Goal: Information Seeking & Learning: Stay updated

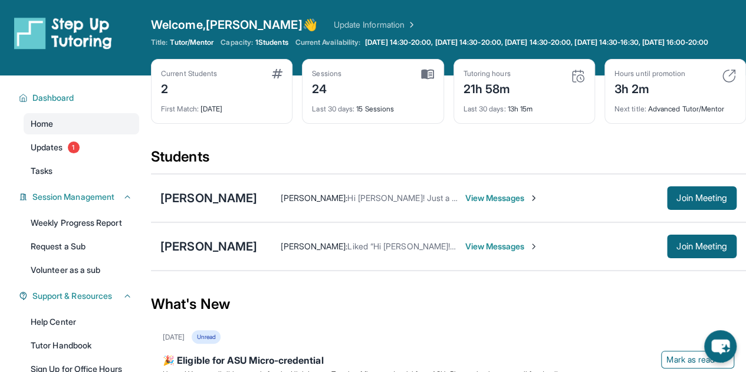
click at [289, 165] on div "Students" at bounding box center [448, 161] width 595 height 26
click at [694, 202] on span "Join Meeting" at bounding box center [702, 198] width 51 height 7
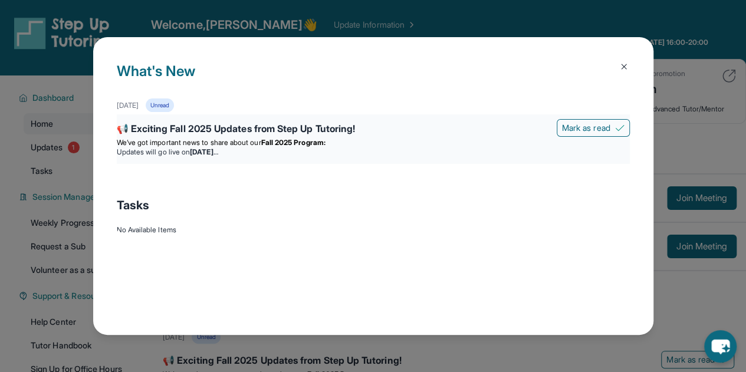
click at [148, 155] on li "Updates will go live [DATE][DATE]" at bounding box center [373, 152] width 513 height 9
click at [278, 139] on strong "Fall 2025 Program:" at bounding box center [293, 142] width 64 height 9
click at [623, 68] on img at bounding box center [624, 66] width 9 height 9
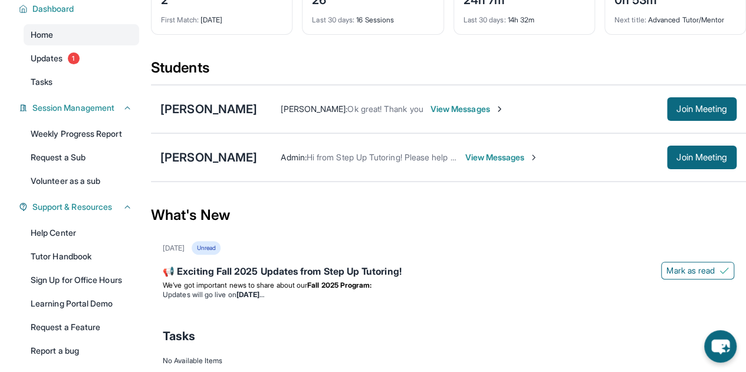
scroll to position [146, 0]
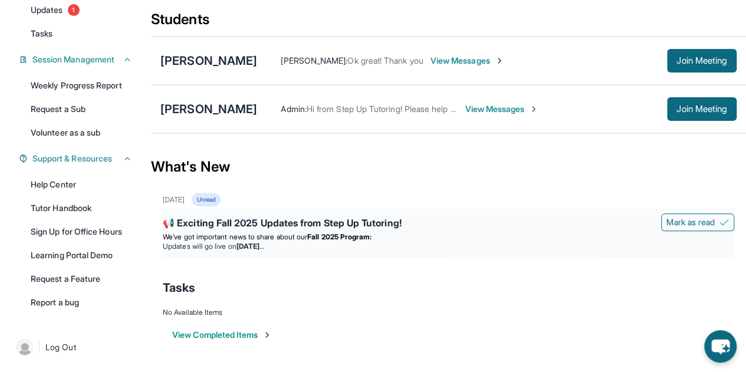
click at [262, 232] on span "We’ve got important news to share about our" at bounding box center [235, 236] width 145 height 9
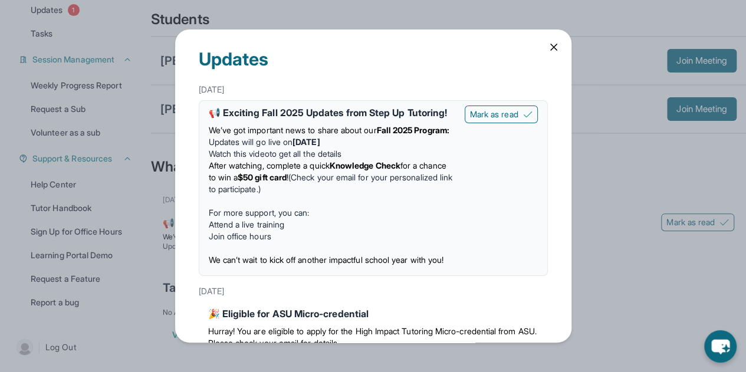
scroll to position [21, 0]
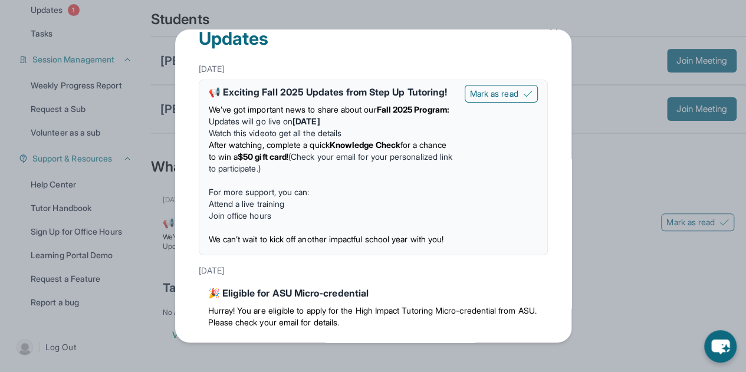
drag, startPoint x: 267, startPoint y: 143, endPoint x: 423, endPoint y: 144, distance: 155.8
click at [423, 127] on li "Updates will go live [DATE][DATE]" at bounding box center [332, 122] width 247 height 12
click at [309, 139] on li "Watch this video to get all the details" at bounding box center [332, 133] width 247 height 12
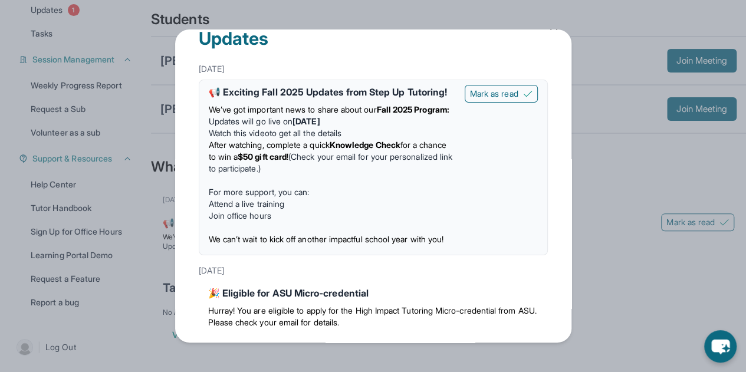
click at [288, 150] on span "After watching, complete a quick" at bounding box center [269, 145] width 121 height 10
drag, startPoint x: 250, startPoint y: 125, endPoint x: 372, endPoint y: 113, distance: 123.3
click at [372, 113] on div "We’ve got important news to share about our Fall 2025 Program: Updates will go …" at bounding box center [332, 174] width 247 height 151
click at [375, 114] on div "We’ve got important news to share about our Fall 2025 Program: Updates will go …" at bounding box center [332, 174] width 247 height 151
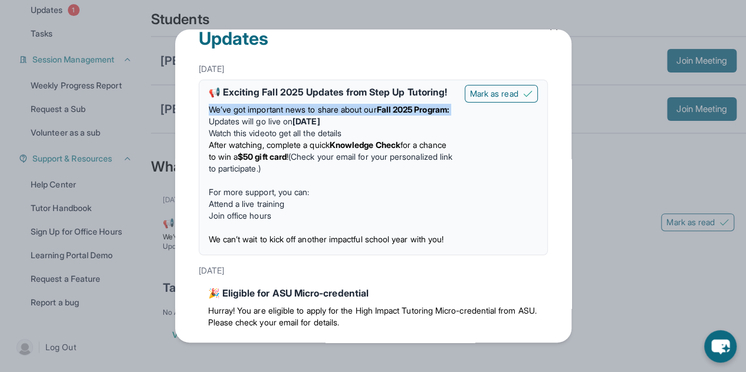
click at [375, 114] on div "We’ve got important news to share about our Fall 2025 Program: Updates will go …" at bounding box center [332, 174] width 247 height 151
click at [294, 116] on p "We’ve got important news to share about our Fall 2025 Program:" at bounding box center [332, 110] width 247 height 12
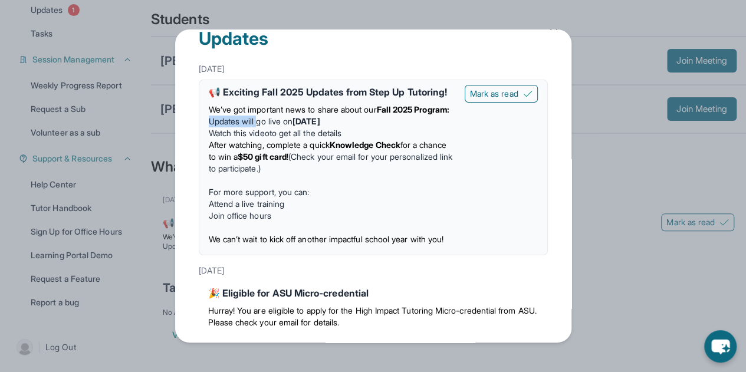
drag, startPoint x: 266, startPoint y: 142, endPoint x: 391, endPoint y: 140, distance: 125.1
click at [391, 140] on div "We’ve got important news to share about our Fall 2025 Program: Updates will go …" at bounding box center [332, 174] width 247 height 151
click at [320, 126] on strong "[DATE]" at bounding box center [306, 121] width 27 height 10
click at [258, 138] on link "Watch this video" at bounding box center [239, 133] width 61 height 10
click at [285, 209] on link "Attend a live training" at bounding box center [247, 204] width 76 height 10
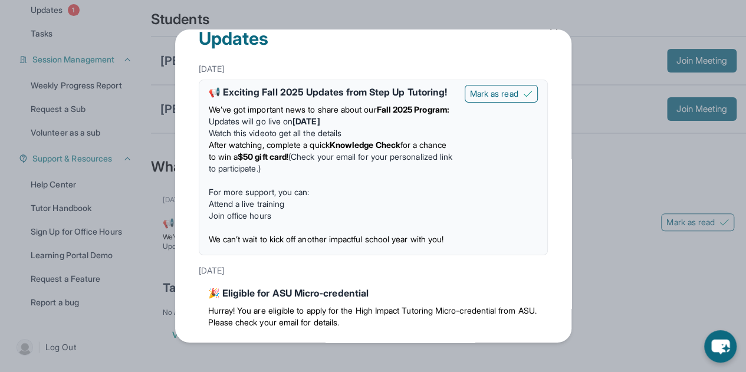
click at [326, 150] on span "After watching, complete a quick" at bounding box center [269, 145] width 121 height 10
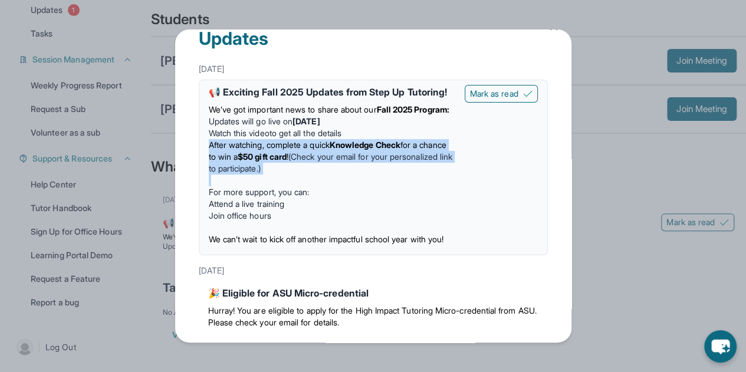
click at [326, 150] on span "After watching, complete a quick" at bounding box center [269, 145] width 121 height 10
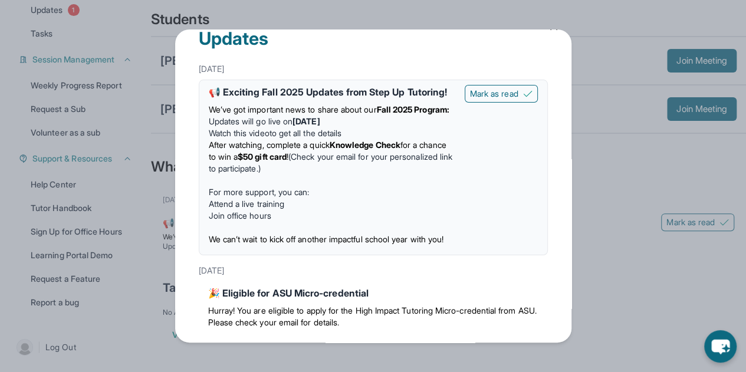
click at [285, 139] on li "Watch this video to get all the details" at bounding box center [332, 133] width 247 height 12
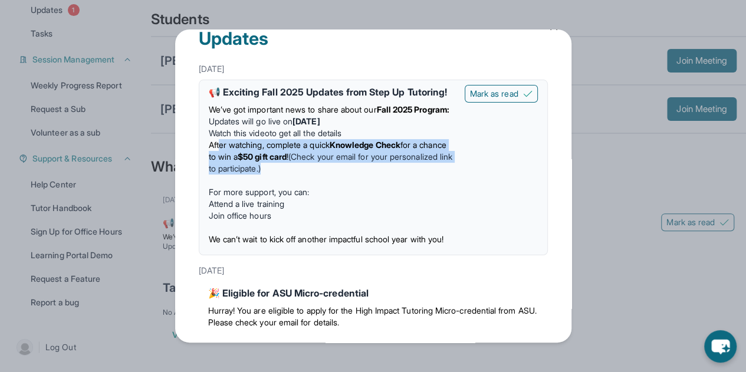
drag, startPoint x: 224, startPoint y: 170, endPoint x: 395, endPoint y: 193, distance: 172.6
click at [395, 175] on li "After watching, complete a quick Knowledge Check for a chance to win a $50 gift…" at bounding box center [332, 156] width 247 height 35
click at [235, 175] on li "After watching, complete a quick Knowledge Check for a chance to win a $50 gift…" at bounding box center [332, 156] width 247 height 35
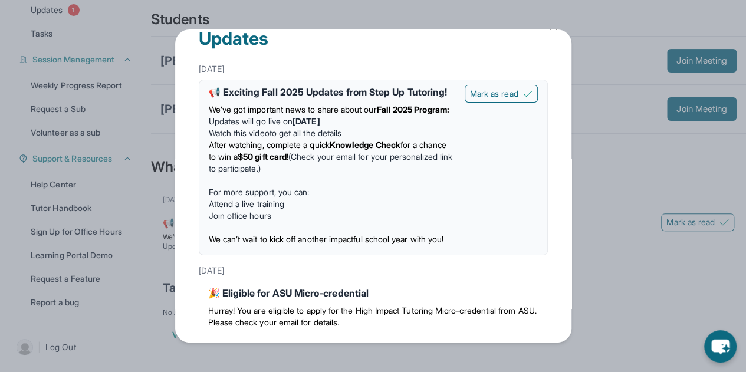
click at [599, 88] on div "Updates [DATE] 📢 Exciting Fall 2025 Updates from Step Up Tutoring! We’ve got im…" at bounding box center [373, 186] width 746 height 372
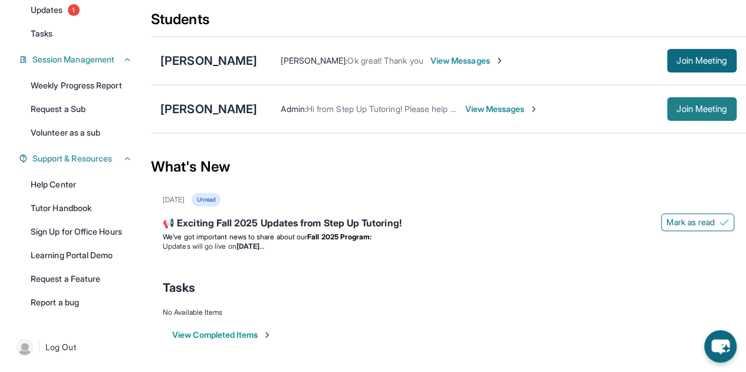
click at [703, 116] on button "Join Meeting" at bounding box center [702, 109] width 70 height 24
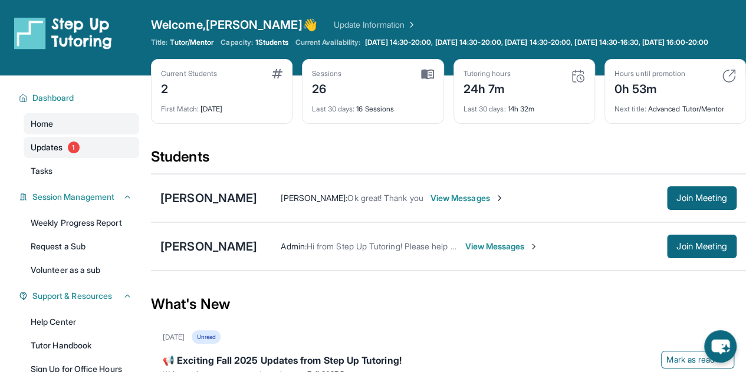
click at [53, 153] on span "Updates" at bounding box center [47, 148] width 32 height 12
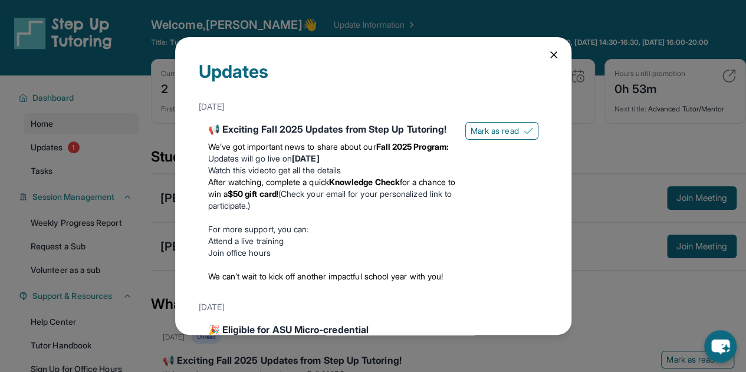
click at [548, 57] on icon at bounding box center [554, 55] width 12 height 12
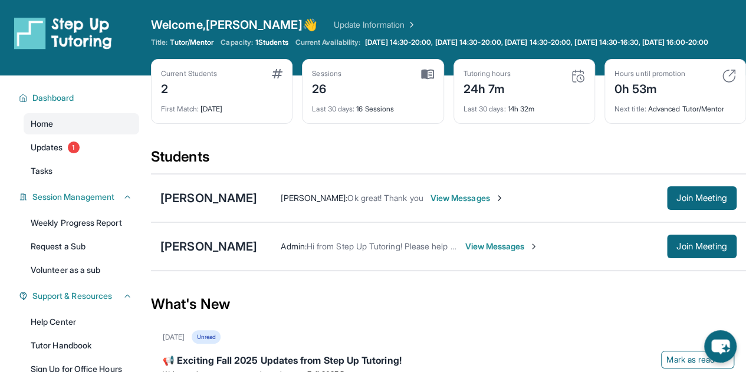
click at [391, 203] on span "Ok great! Thank you" at bounding box center [386, 198] width 76 height 10
click at [348, 203] on span "[PERSON_NAME] :" at bounding box center [314, 198] width 67 height 10
drag, startPoint x: 317, startPoint y: 205, endPoint x: 458, endPoint y: 202, distance: 141.0
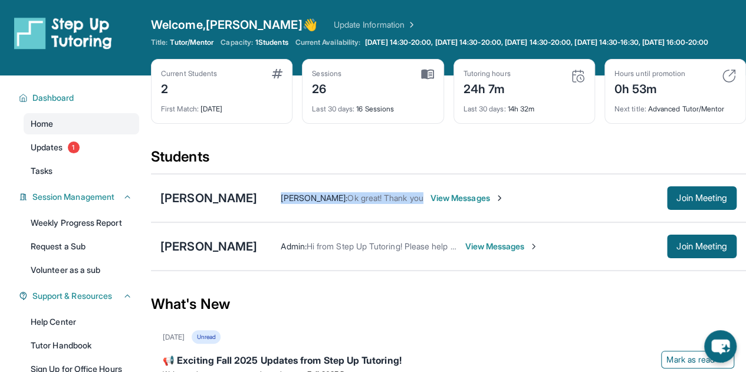
click at [423, 202] on div "[PERSON_NAME] : Ok great! Thank you" at bounding box center [352, 198] width 142 height 12
click at [423, 202] on span "Ok great! Thank you" at bounding box center [386, 198] width 76 height 10
drag, startPoint x: 460, startPoint y: 207, endPoint x: 319, endPoint y: 207, distance: 141.0
click at [320, 204] on div "[PERSON_NAME] : Ok great! Thank you View Messages" at bounding box center [462, 198] width 410 height 12
click at [319, 203] on span "[PERSON_NAME] :" at bounding box center [314, 198] width 67 height 10
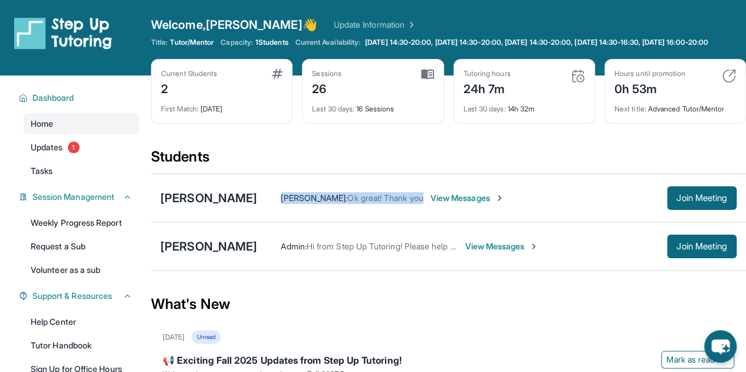
drag, startPoint x: 316, startPoint y: 207, endPoint x: 460, endPoint y: 205, distance: 144.0
click at [460, 204] on div "[PERSON_NAME] : Ok great! Thank you View Messages" at bounding box center [462, 198] width 410 height 12
click at [423, 203] on span "Ok great! Thank you" at bounding box center [386, 198] width 76 height 10
drag, startPoint x: 460, startPoint y: 208, endPoint x: 319, endPoint y: 204, distance: 141.1
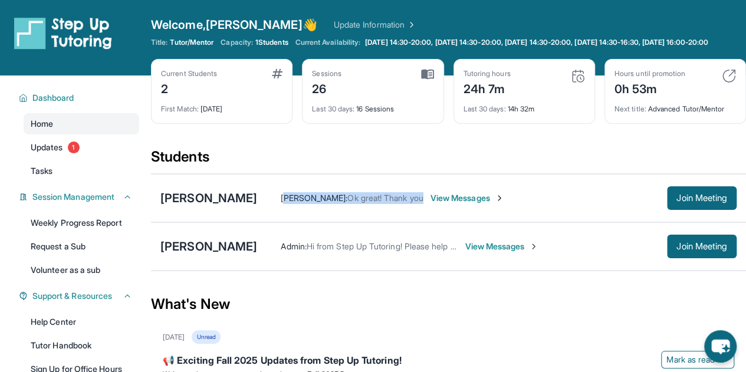
click at [319, 204] on div "[PERSON_NAME] : Ok great! Thank you View Messages" at bounding box center [462, 198] width 410 height 12
click at [316, 203] on span "[PERSON_NAME] :" at bounding box center [314, 198] width 67 height 10
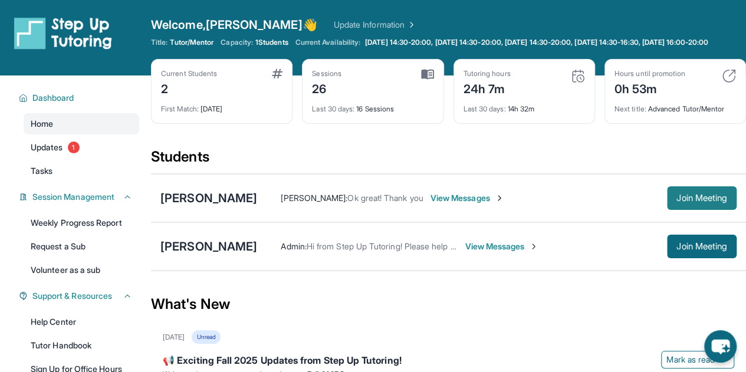
click at [696, 202] on span "Join Meeting" at bounding box center [702, 198] width 51 height 7
